Goal: Entertainment & Leisure: Consume media (video, audio)

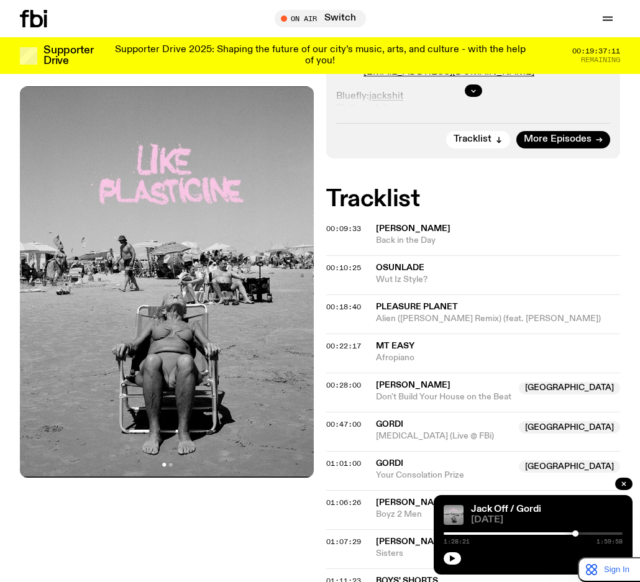
scroll to position [301, 0]
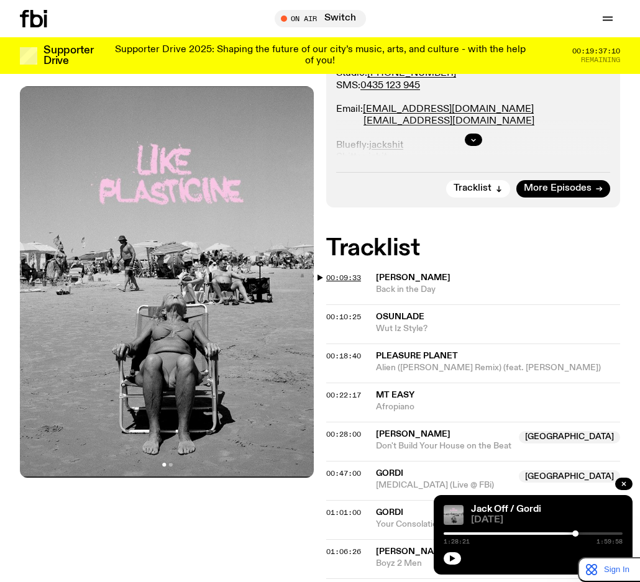
click at [347, 275] on span "00:09:33" at bounding box center [343, 278] width 35 height 10
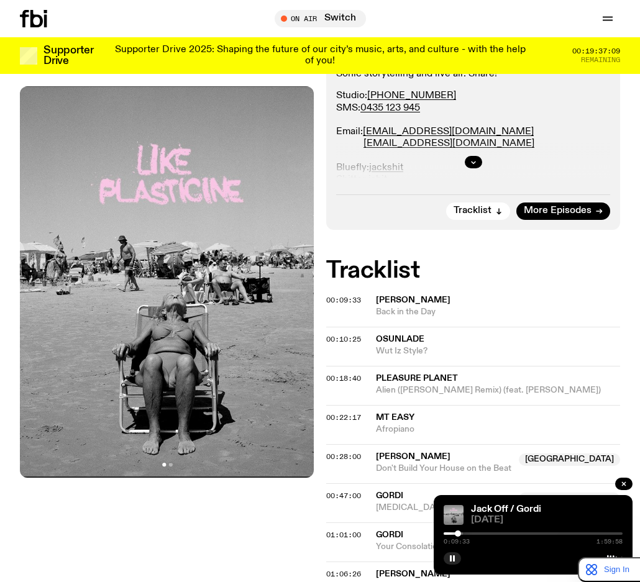
scroll to position [0, 0]
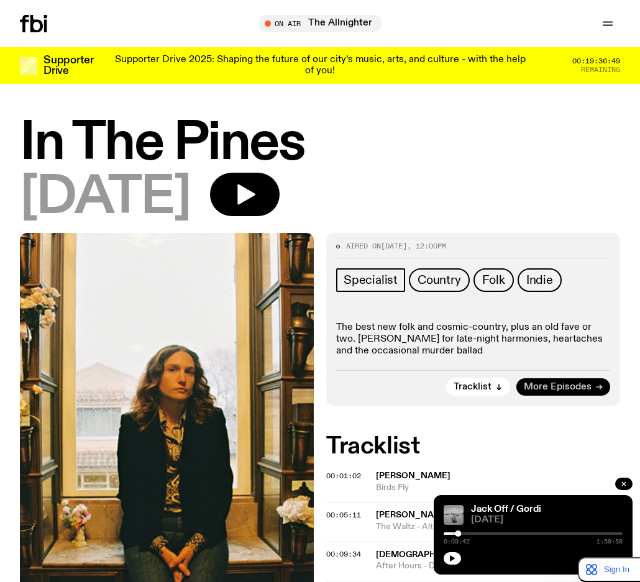
click at [570, 388] on span "More Episodes" at bounding box center [558, 387] width 68 height 9
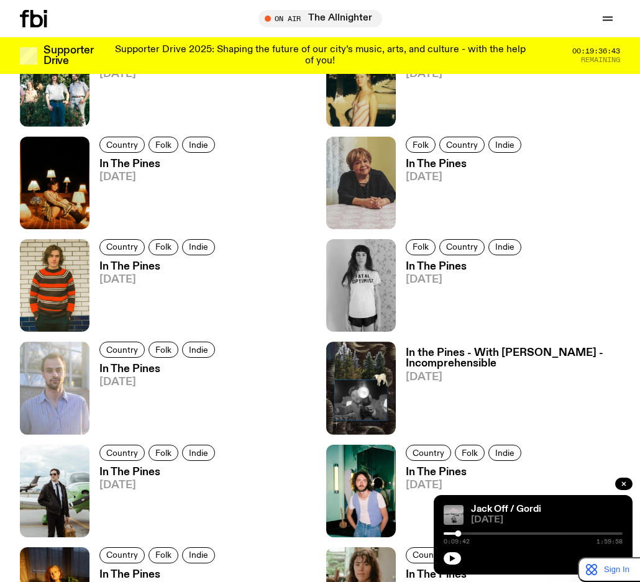
scroll to position [923, 0]
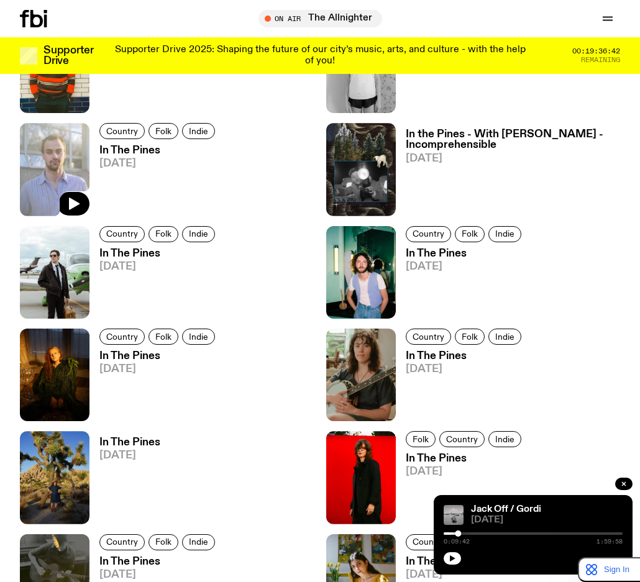
click at [60, 174] on img at bounding box center [55, 169] width 70 height 93
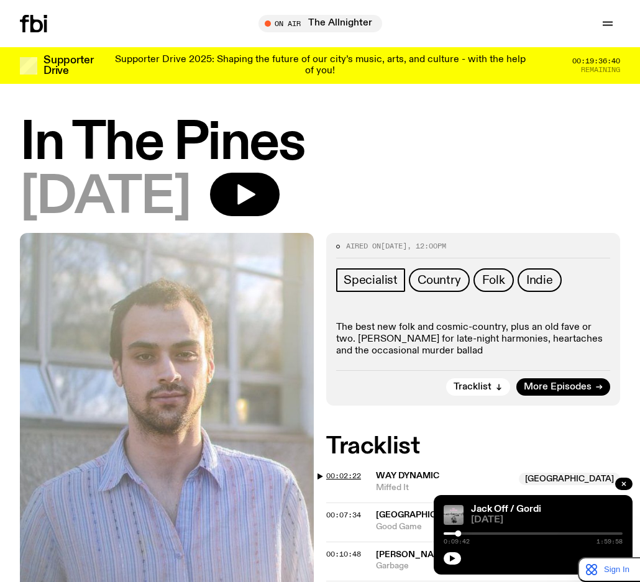
click at [338, 473] on span "00:02:22" at bounding box center [343, 476] width 35 height 10
